Goal: Task Accomplishment & Management: Use online tool/utility

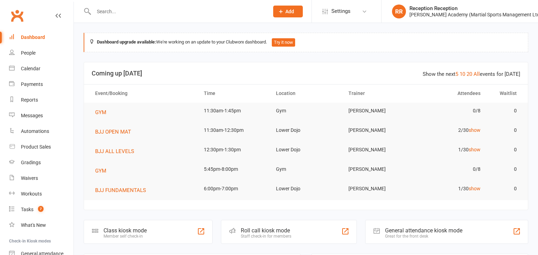
scroll to position [1, 0]
click at [133, 235] on div "Member self check-in" at bounding box center [124, 235] width 43 height 5
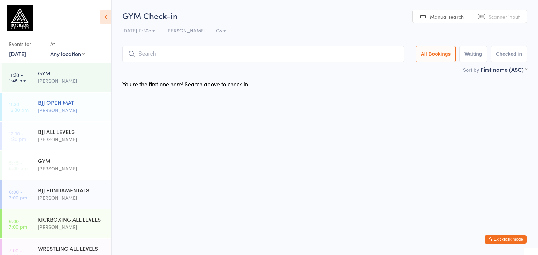
click at [89, 101] on div "BJJ OPEN MAT" at bounding box center [71, 103] width 67 height 8
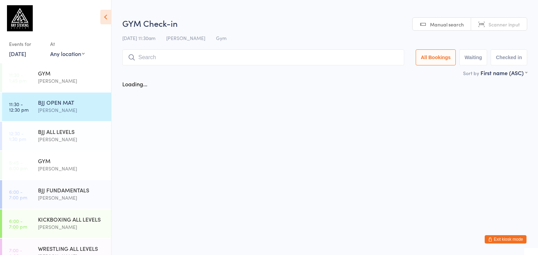
click at [217, 56] on input "search" at bounding box center [263, 57] width 282 height 16
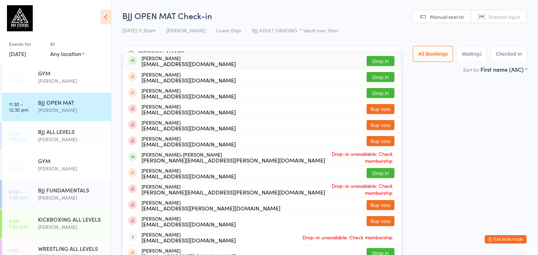
type input "anton bro"
drag, startPoint x: 217, startPoint y: 56, endPoint x: 242, endPoint y: 62, distance: 25.5
click at [242, 62] on div "Anton Brovko brovko10@yahoo.co.uk Drop in" at bounding box center [262, 61] width 278 height 16
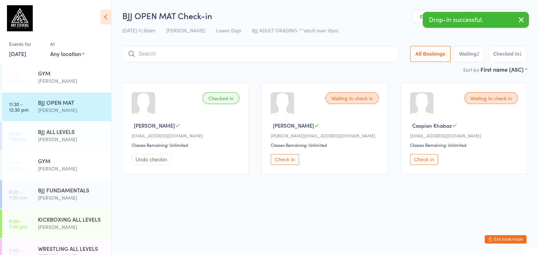
click at [289, 159] on button "Check in" at bounding box center [285, 159] width 28 height 11
click at [243, 49] on input "search" at bounding box center [260, 54] width 276 height 16
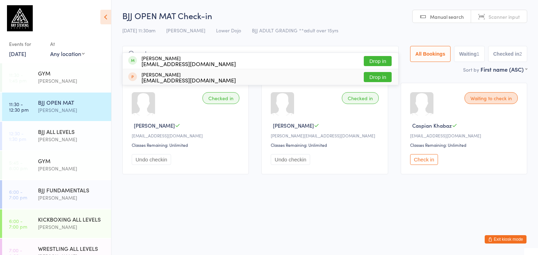
type input "order"
click at [203, 61] on div "Eleanorforder@gmail.com" at bounding box center [188, 64] width 94 height 6
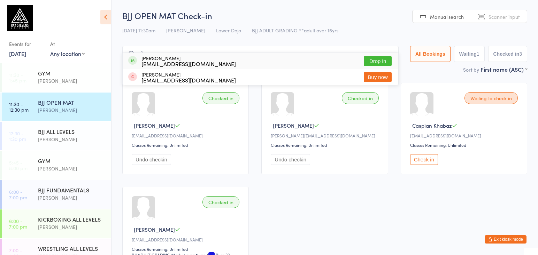
type input "via"
drag, startPoint x: 203, startPoint y: 61, endPoint x: 178, endPoint y: 61, distance: 25.1
click at [178, 61] on div "vibhumrm@gmail.com" at bounding box center [188, 64] width 94 height 6
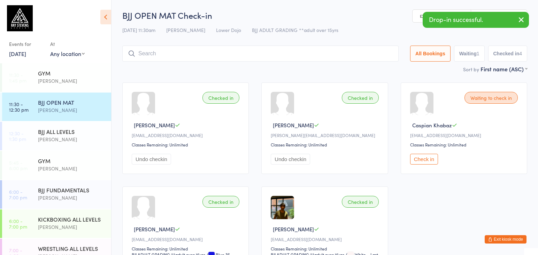
scroll to position [0, 0]
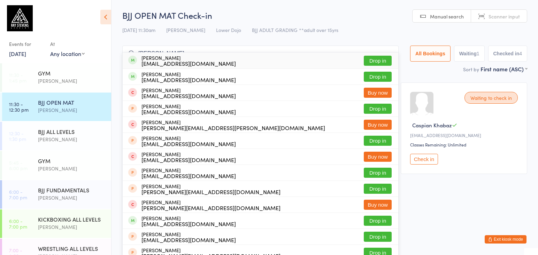
type input "adam pearce"
click at [163, 62] on div "adampearce90@hotmail.co.uk" at bounding box center [188, 64] width 94 height 6
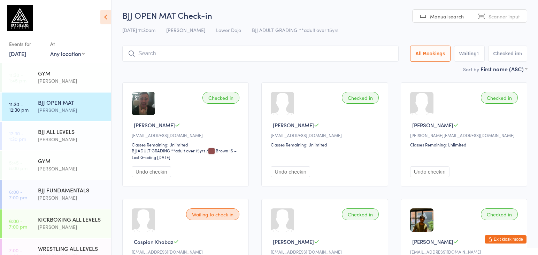
click at [171, 51] on input "search" at bounding box center [260, 54] width 276 height 16
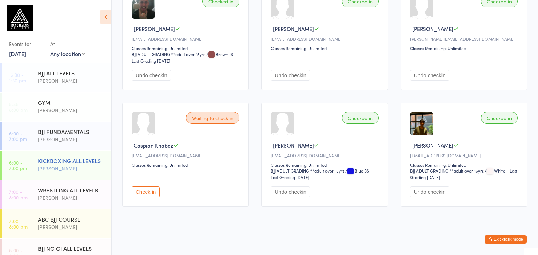
scroll to position [102, 0]
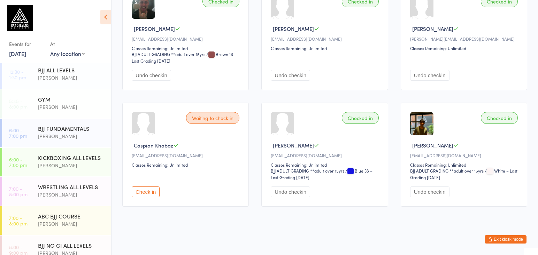
click at [157, 193] on button "Check in" at bounding box center [146, 192] width 28 height 11
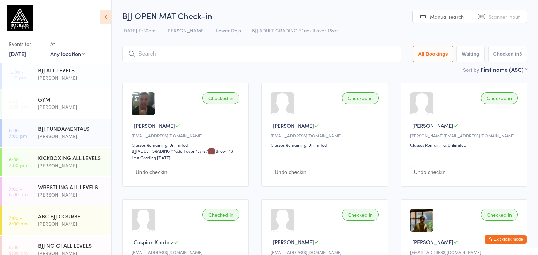
scroll to position [0, 0]
click at [202, 52] on input "search" at bounding box center [261, 54] width 279 height 16
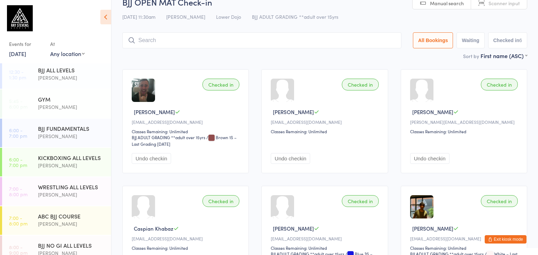
scroll to position [47, 0]
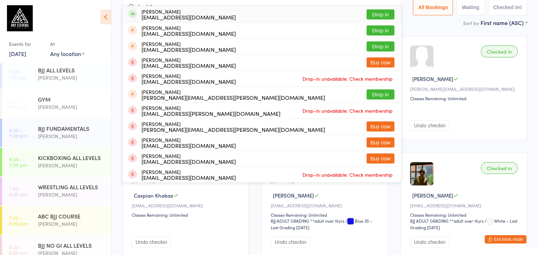
type input "hardily"
drag, startPoint x: 202, startPoint y: 52, endPoint x: 188, endPoint y: 13, distance: 41.5
click at [190, 12] on div "Chris Hadrill chrishads@gmail.com" at bounding box center [188, 14] width 94 height 11
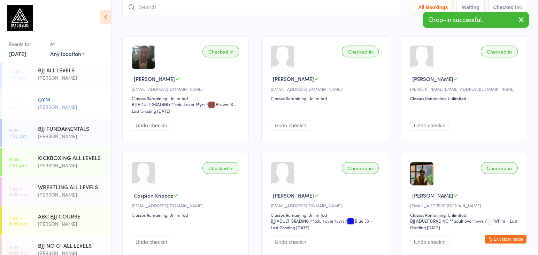
drag, startPoint x: 76, startPoint y: 139, endPoint x: 78, endPoint y: 102, distance: 37.0
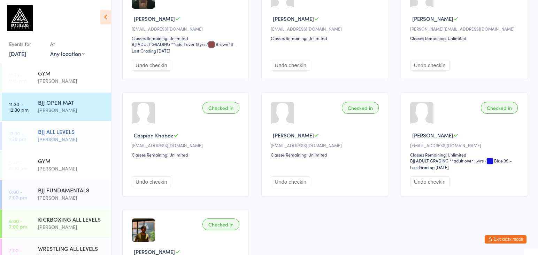
scroll to position [0, 0]
click at [72, 130] on div "BJJ ALL LEVELS" at bounding box center [71, 132] width 67 height 8
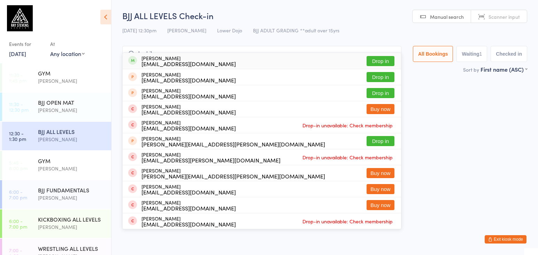
type input "hardily"
drag, startPoint x: 164, startPoint y: 54, endPoint x: 201, endPoint y: 60, distance: 37.4
click at [201, 60] on div "Chris Hadrill chrishads@gmail.com Drop in" at bounding box center [262, 61] width 278 height 16
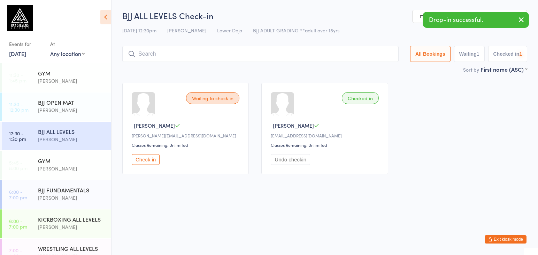
click at [194, 53] on input "search" at bounding box center [260, 54] width 276 height 16
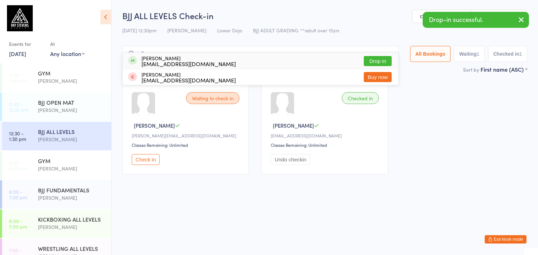
type input "via"
drag, startPoint x: 194, startPoint y: 53, endPoint x: 186, endPoint y: 61, distance: 12.1
click at [188, 61] on div "vibhumrm@gmail.com" at bounding box center [188, 64] width 94 height 6
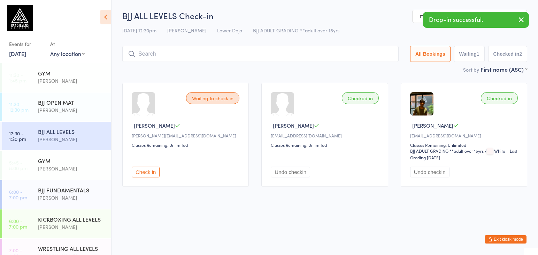
click at [153, 178] on button "Check in" at bounding box center [146, 172] width 28 height 11
click at [147, 50] on input "search" at bounding box center [261, 54] width 279 height 16
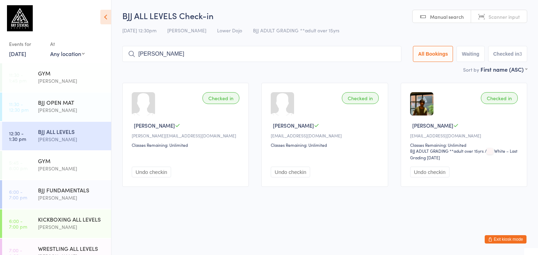
type input "max harris"
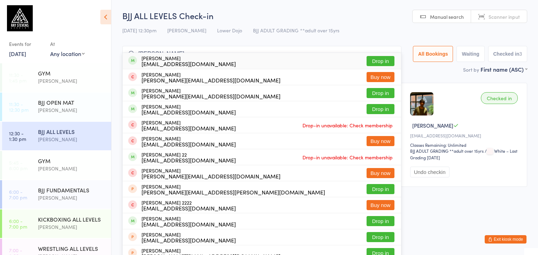
click at [73, 139] on div "[PERSON_NAME]" at bounding box center [71, 139] width 67 height 8
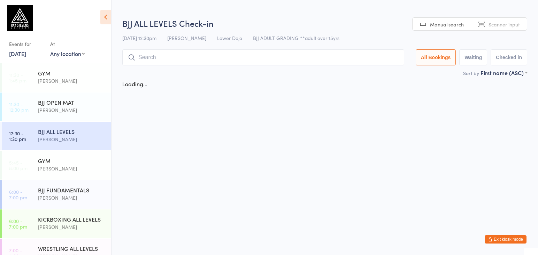
click at [162, 53] on input "search" at bounding box center [263, 57] width 282 height 16
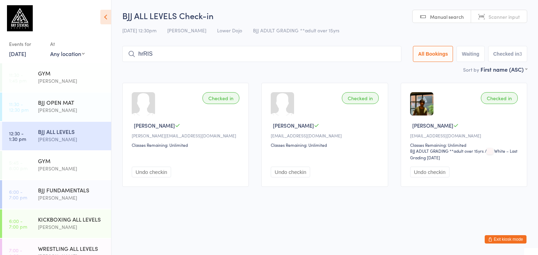
drag, startPoint x: 150, startPoint y: 51, endPoint x: 49, endPoint y: 31, distance: 103.3
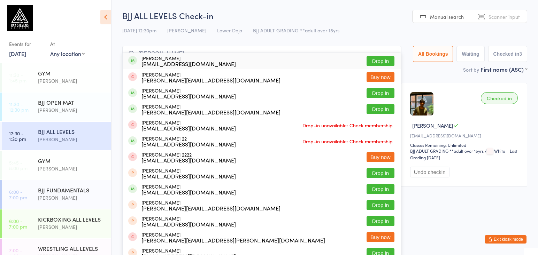
type input "harris"
click at [158, 59] on div "Max Harris m.rolloharris@gmail.com" at bounding box center [188, 60] width 94 height 11
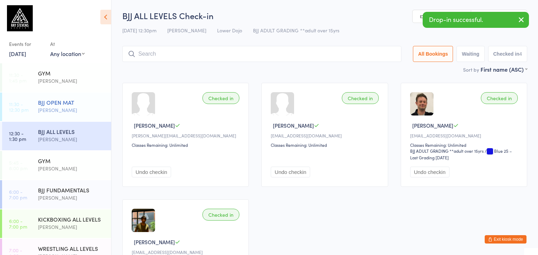
click at [76, 110] on div "[PERSON_NAME]" at bounding box center [71, 110] width 67 height 8
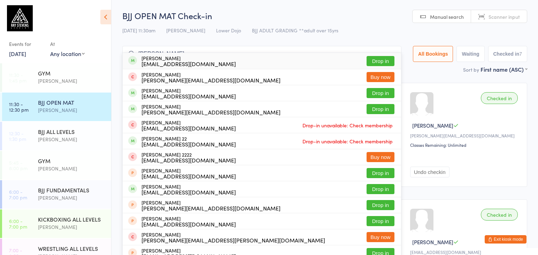
type input "harris"
click at [159, 64] on div "m.rolloharris@gmail.com" at bounding box center [188, 64] width 94 height 6
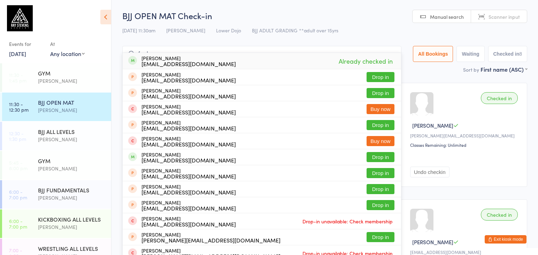
type input "order"
drag, startPoint x: 159, startPoint y: 64, endPoint x: 164, endPoint y: 63, distance: 4.9
click at [165, 63] on div "Eleanorforder@gmail.com" at bounding box center [188, 64] width 94 height 6
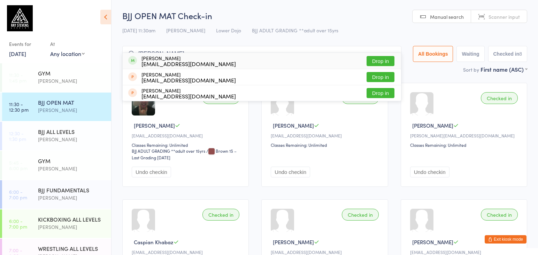
type input "snook"
click at [157, 66] on div "Snookie06@gmail.com" at bounding box center [188, 64] width 94 height 6
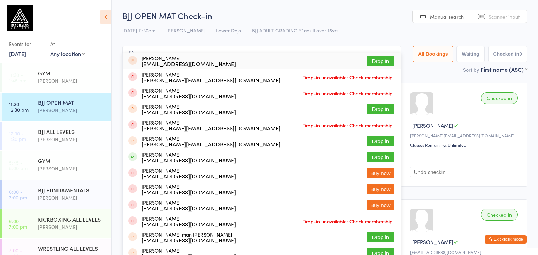
type input "m"
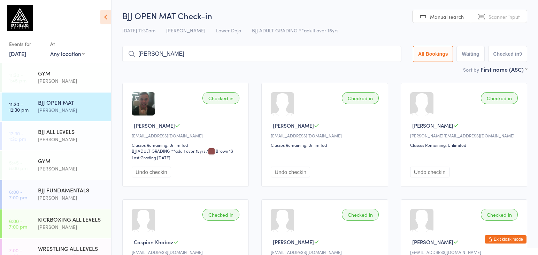
click at [182, 51] on input "emanuel" at bounding box center [261, 54] width 279 height 16
click at [182, 50] on input "emanuel" at bounding box center [261, 54] width 279 height 16
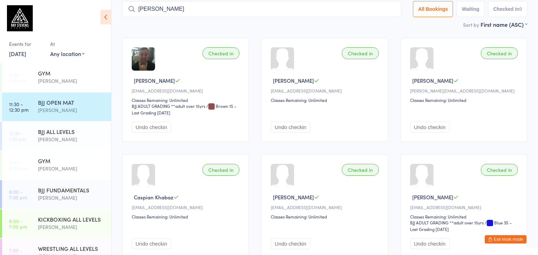
scroll to position [47, 0]
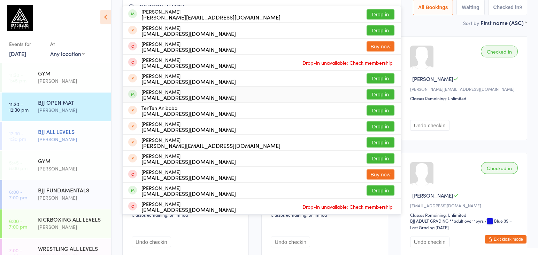
type input "anita"
click at [71, 134] on div "BJJ ALL LEVELS" at bounding box center [71, 132] width 67 height 8
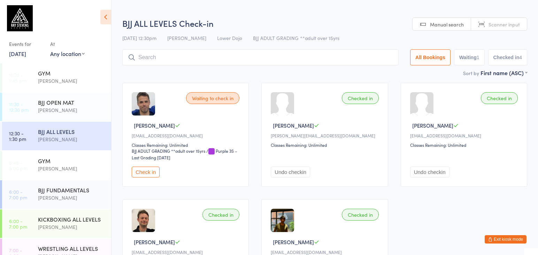
click at [150, 178] on button "Check in" at bounding box center [146, 172] width 28 height 11
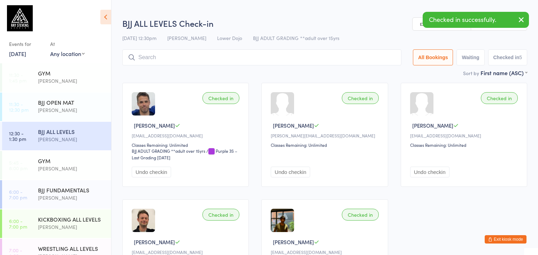
click at [215, 53] on input "search" at bounding box center [261, 57] width 279 height 16
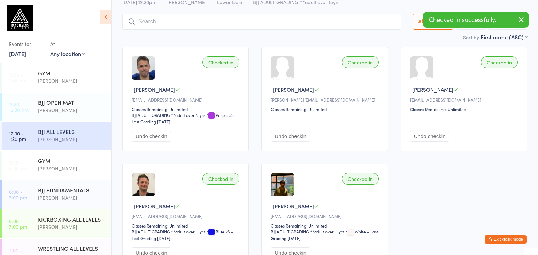
scroll to position [50, 0]
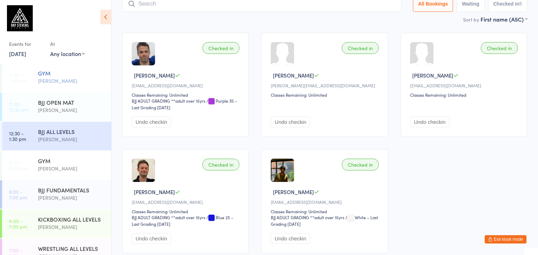
click at [32, 86] on link "11:30 - 1:45 pm GYM Thomas Buckmaster" at bounding box center [56, 77] width 109 height 29
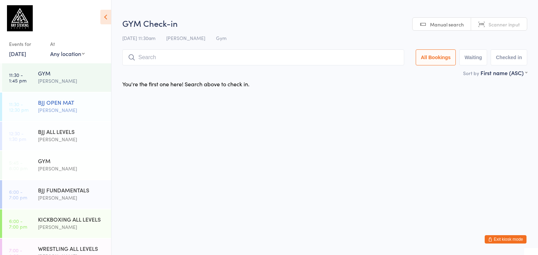
click at [63, 107] on div "[PERSON_NAME]" at bounding box center [71, 110] width 67 height 8
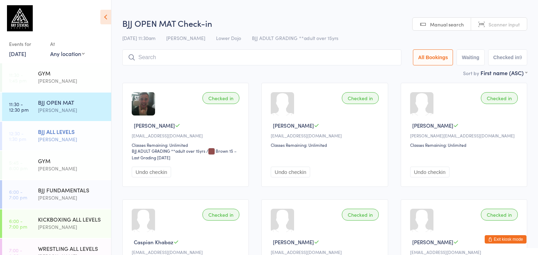
click at [92, 137] on div "[PERSON_NAME]" at bounding box center [71, 139] width 67 height 8
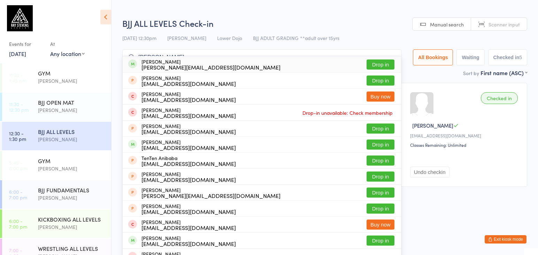
type input "anita"
click at [158, 64] on div "anita.galveniece@gmail.com" at bounding box center [210, 67] width 139 height 6
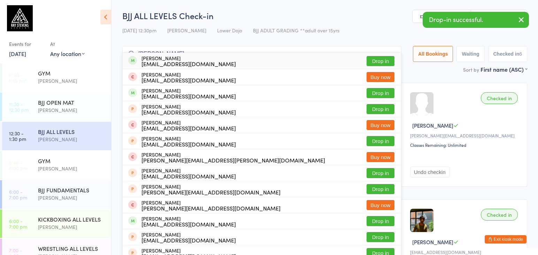
type input "adam pearce"
click at [167, 63] on div "adampearce90@hotmail.co.uk" at bounding box center [188, 64] width 94 height 6
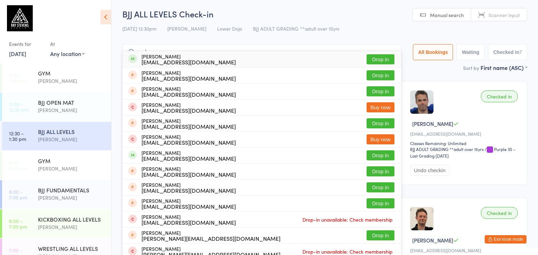
type input "order"
click at [167, 61] on div "Eleanorforder@gmail.com" at bounding box center [188, 62] width 94 height 6
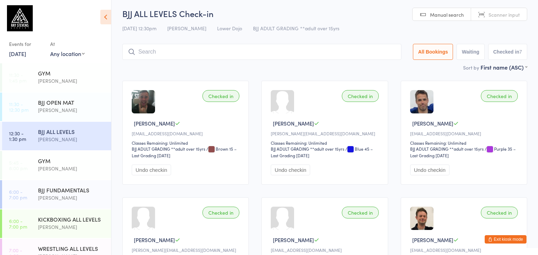
scroll to position [2, 0]
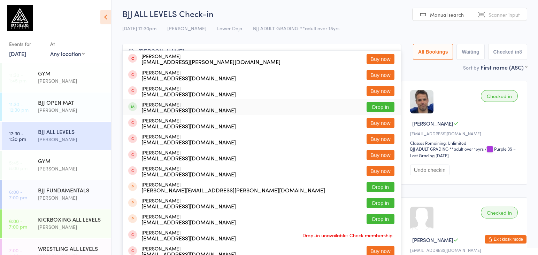
type input "simon"
click at [194, 106] on div "Simon Snook Snookie06@gmail.com" at bounding box center [188, 107] width 94 height 11
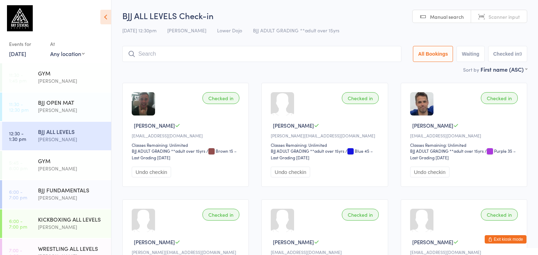
scroll to position [0, 0]
click at [188, 52] on input "search" at bounding box center [261, 54] width 279 height 16
click at [188, 49] on input "search" at bounding box center [261, 54] width 279 height 16
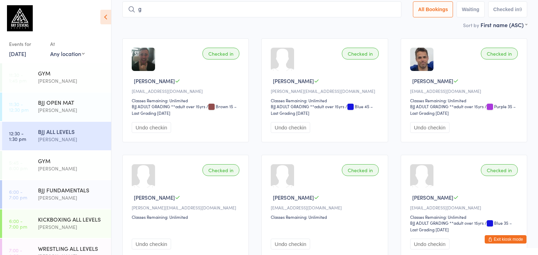
scroll to position [47, 0]
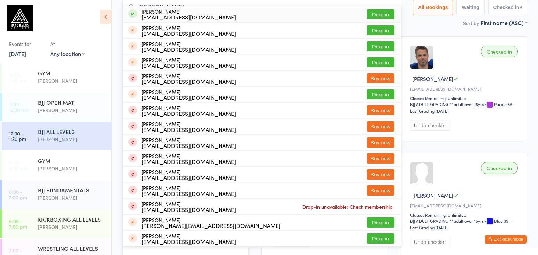
type input "gareth"
click at [204, 16] on div "garethandmiriam@gmail.com" at bounding box center [188, 17] width 94 height 6
